Goal: Check status: Check status

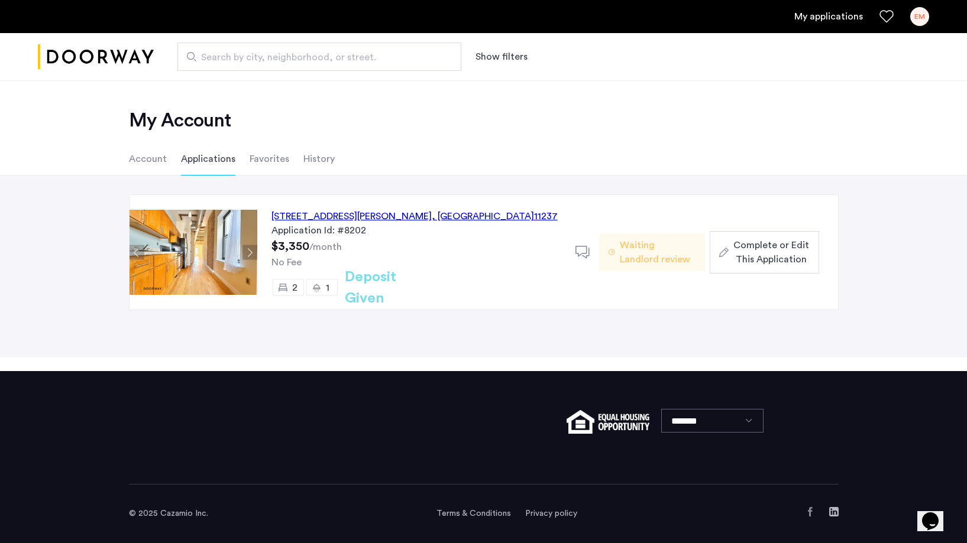
click at [355, 215] on div "[STREET_ADDRESS][PERSON_NAME]" at bounding box center [414, 216] width 286 height 14
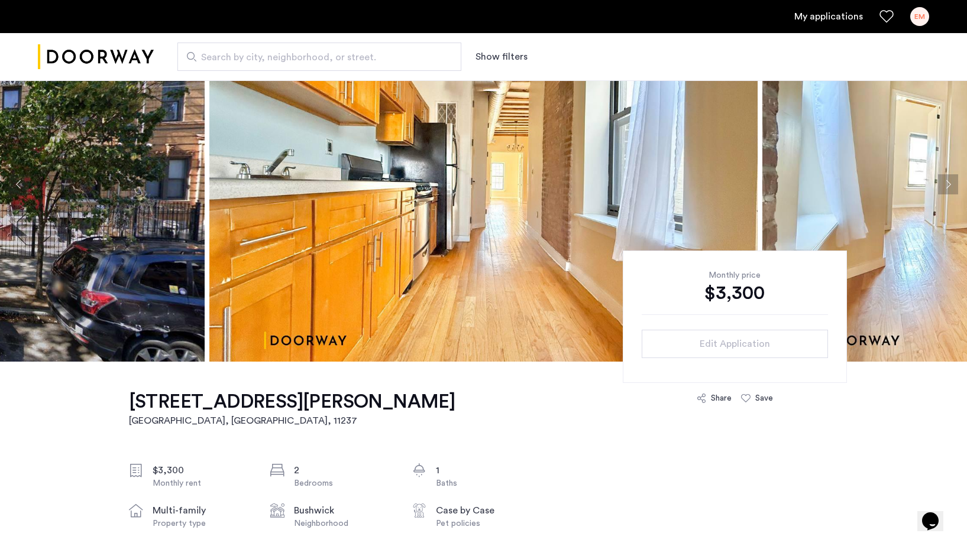
scroll to position [76, 0]
